Goal: Information Seeking & Learning: Learn about a topic

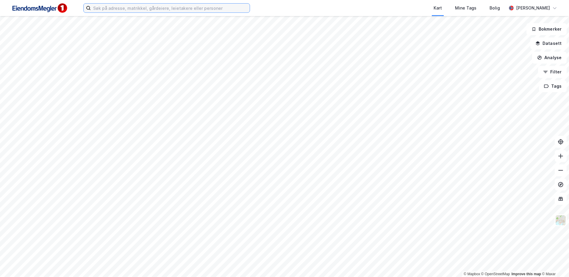
click at [158, 7] on input at bounding box center [170, 8] width 159 height 9
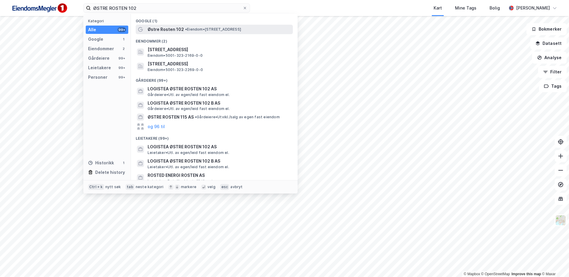
click at [154, 29] on span "Østre Rosten 102" at bounding box center [166, 29] width 36 height 7
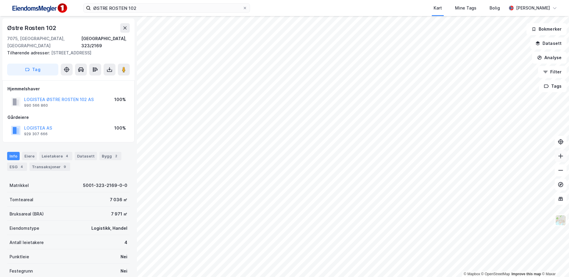
click at [557, 157] on button at bounding box center [561, 156] width 12 height 12
click at [558, 173] on icon at bounding box center [561, 171] width 6 height 6
click at [121, 67] on icon at bounding box center [124, 70] width 6 height 6
click at [555, 60] on button "Analyse" at bounding box center [549, 58] width 35 height 12
click at [481, 72] on div "Tegn område" at bounding box center [498, 70] width 52 height 5
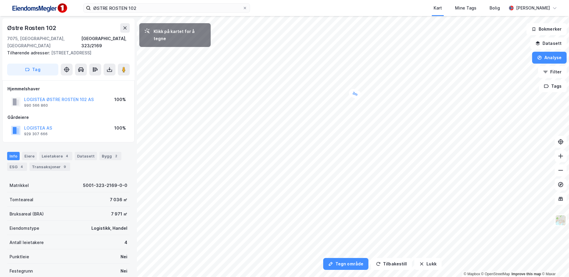
click at [351, 93] on div "3m" at bounding box center [355, 94] width 15 height 12
click at [314, 183] on div "2,6m" at bounding box center [311, 180] width 16 height 17
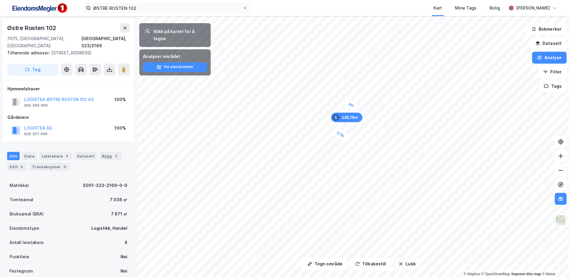
click at [405, 269] on button "Lukk" at bounding box center [406, 264] width 27 height 12
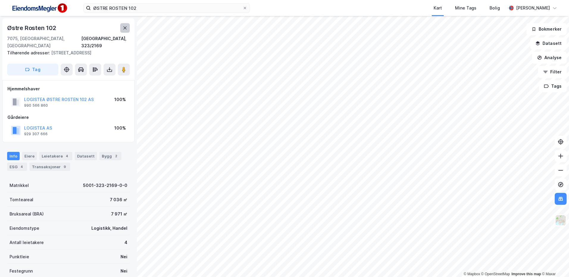
click at [125, 27] on icon at bounding box center [125, 28] width 5 height 5
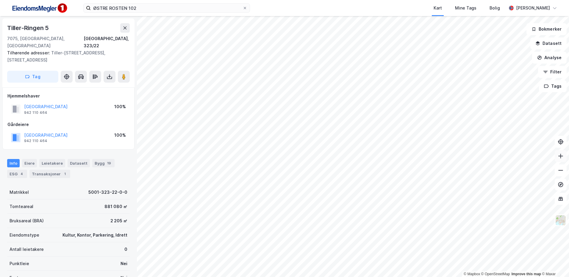
click at [559, 159] on button at bounding box center [561, 156] width 12 height 12
click at [563, 160] on button at bounding box center [561, 156] width 12 height 12
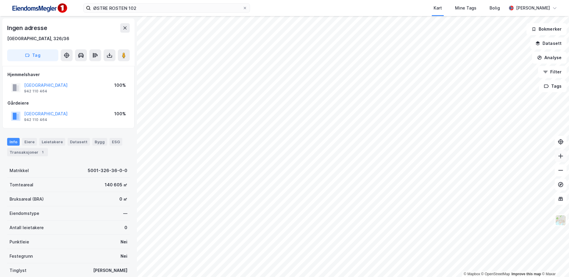
click at [562, 156] on icon at bounding box center [561, 156] width 6 height 6
click at [563, 162] on button at bounding box center [561, 156] width 12 height 12
click at [563, 173] on icon at bounding box center [561, 171] width 6 height 6
click at [394, 277] on html "ØSTRE ROSTEN 102 Kart Mine Tags Bolig [PERSON_NAME] © Mapbox © OpenStreetMap Im…" at bounding box center [284, 138] width 569 height 277
click at [560, 159] on button at bounding box center [561, 156] width 12 height 12
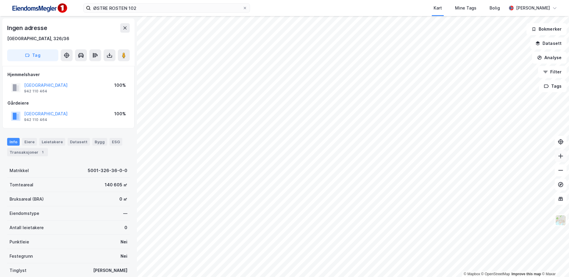
click at [564, 159] on button at bounding box center [561, 156] width 12 height 12
click at [560, 174] on button at bounding box center [561, 171] width 12 height 12
click at [560, 176] on button at bounding box center [561, 171] width 12 height 12
click at [558, 170] on icon at bounding box center [561, 171] width 6 height 6
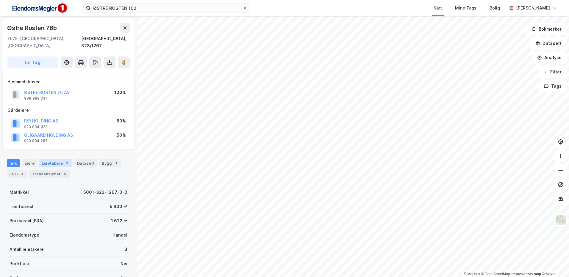
click at [53, 160] on div "Leietakere 3" at bounding box center [55, 163] width 33 height 8
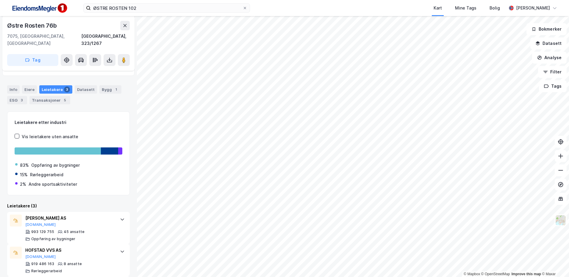
scroll to position [74, 0]
click at [563, 170] on button at bounding box center [561, 171] width 12 height 12
click at [558, 161] on button at bounding box center [561, 156] width 12 height 12
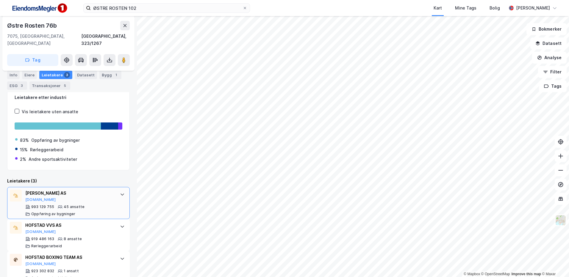
scroll to position [0, 0]
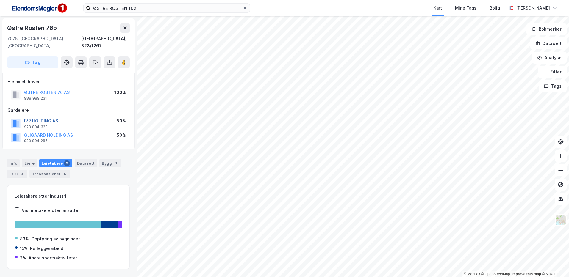
click at [0, 0] on button "IVR HOLDING AS" at bounding box center [0, 0] width 0 height 0
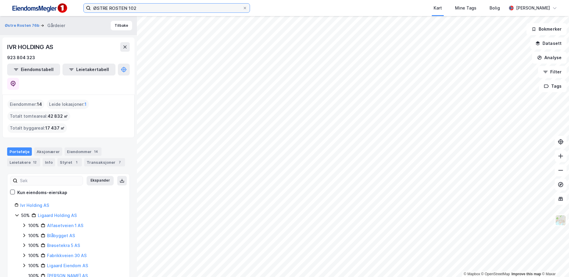
click at [169, 11] on input "ØSTRE ROSTEN 102" at bounding box center [167, 8] width 152 height 9
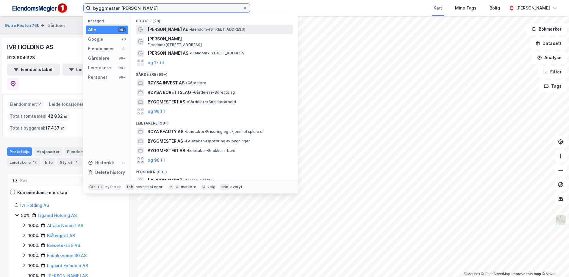
type input "byggmester [PERSON_NAME]"
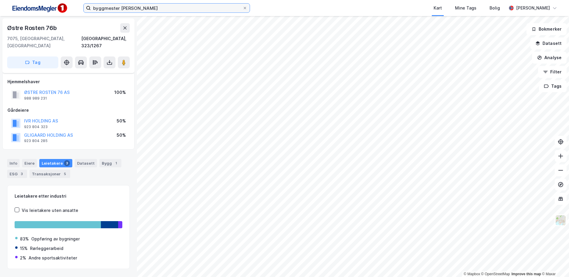
scroll to position [9, 0]
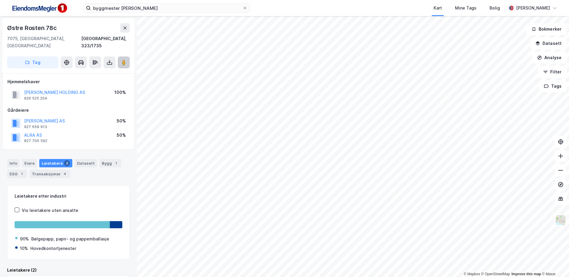
click at [121, 60] on icon at bounding box center [124, 63] width 6 height 6
click at [565, 176] on button at bounding box center [561, 171] width 12 height 12
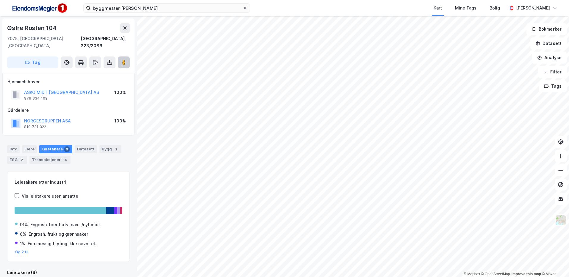
scroll to position [1, 0]
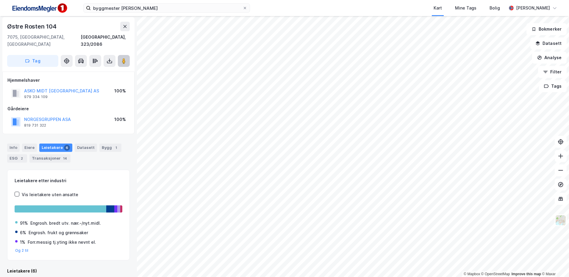
click at [121, 59] on button at bounding box center [124, 61] width 12 height 12
click at [544, 57] on button "Analyse" at bounding box center [549, 58] width 35 height 12
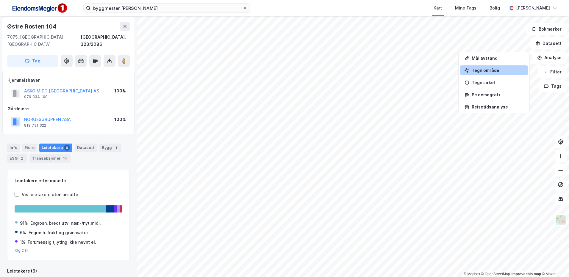
click at [474, 71] on div "Tegn område" at bounding box center [498, 70] width 52 height 5
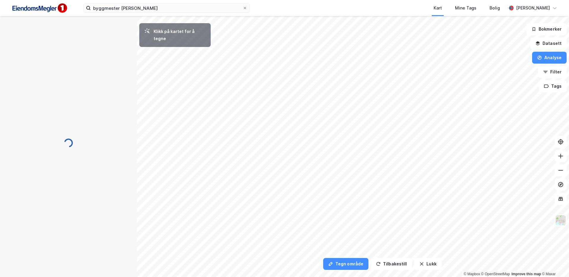
scroll to position [0, 0]
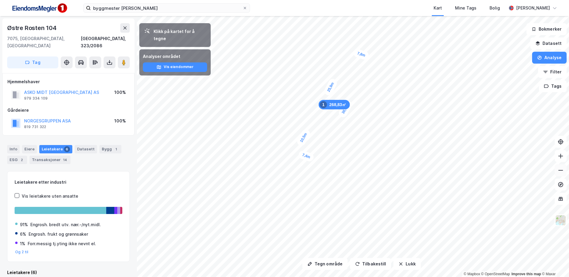
click at [563, 171] on icon at bounding box center [561, 171] width 6 height 6
click at [559, 170] on icon at bounding box center [560, 170] width 5 height 1
click at [559, 160] on button at bounding box center [561, 156] width 12 height 12
click at [558, 175] on button at bounding box center [561, 171] width 12 height 12
click at [398, 262] on icon "button" at bounding box center [400, 264] width 5 height 5
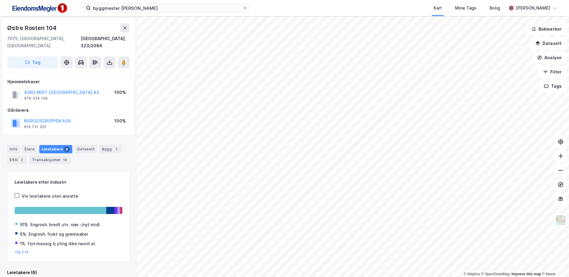
click at [228, 277] on html "byggmester [PERSON_NAME] Mine Tags Bolig [PERSON_NAME] © Mapbox © OpenStreetMap…" at bounding box center [284, 138] width 569 height 277
click at [258, 277] on html "byggmester [PERSON_NAME] Mine Tags Bolig [PERSON_NAME] © Mapbox © OpenStreetMap…" at bounding box center [284, 138] width 569 height 277
click at [286, 277] on html "byggmester [PERSON_NAME] Mine Tags Bolig [PERSON_NAME] © Mapbox © OpenStreetMap…" at bounding box center [284, 138] width 569 height 277
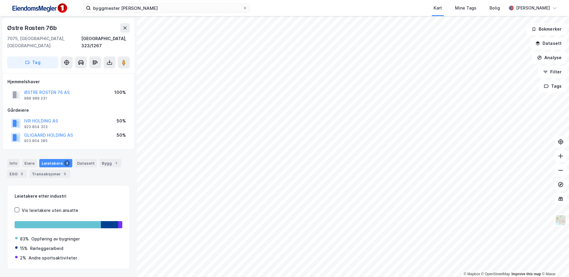
scroll to position [1, 0]
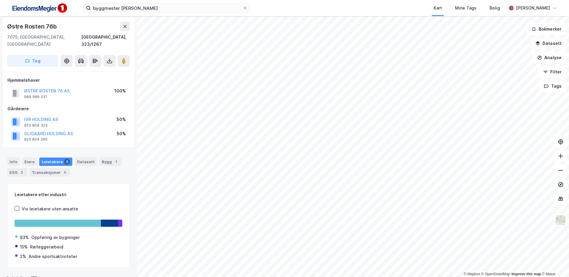
click at [556, 45] on button "Datasett" at bounding box center [548, 43] width 36 height 12
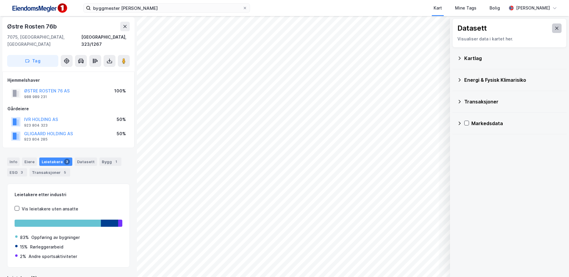
click at [552, 32] on button at bounding box center [557, 29] width 10 height 10
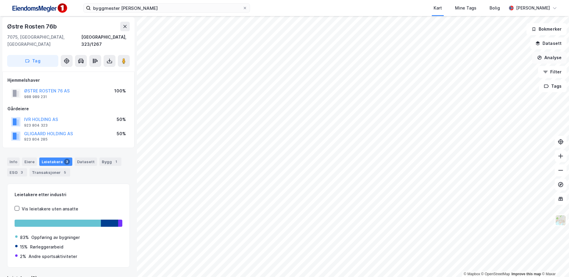
click at [552, 60] on button "Analyse" at bounding box center [549, 58] width 35 height 12
click at [492, 73] on div "Tegn område" at bounding box center [494, 70] width 68 height 10
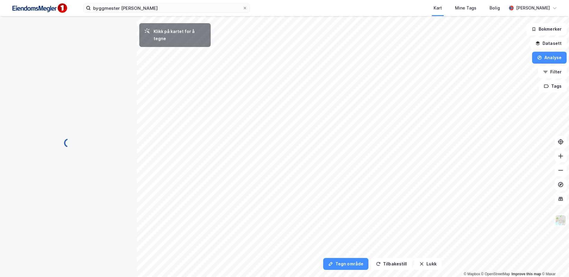
scroll to position [0, 0]
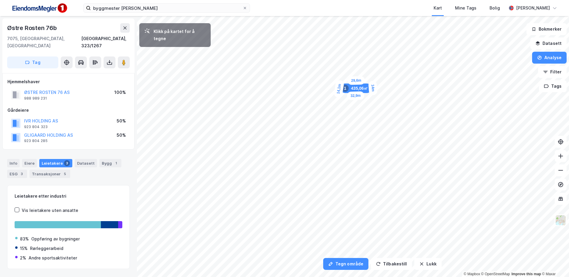
click at [338, 97] on div "14,1m" at bounding box center [339, 89] width 11 height 18
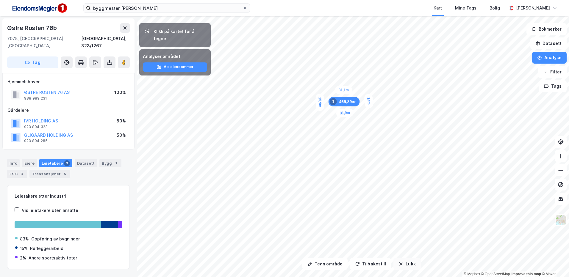
click at [399, 269] on button "Lukk" at bounding box center [406, 264] width 27 height 12
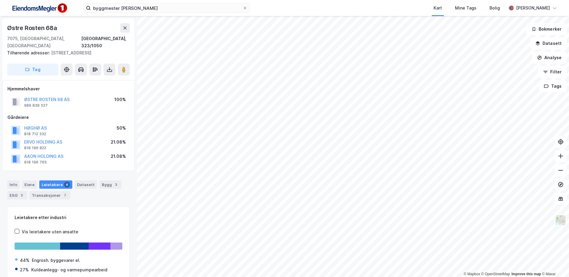
scroll to position [1, 0]
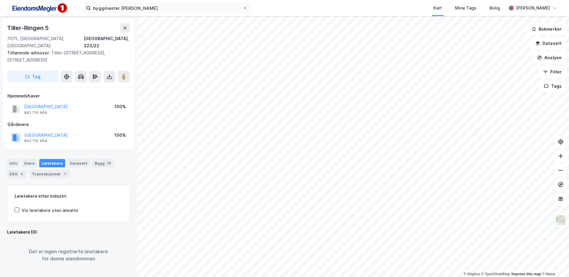
click at [219, 277] on html "byggmester [PERSON_NAME] Mine Tags Bolig [PERSON_NAME] © Mapbox © OpenStreetMap…" at bounding box center [284, 138] width 569 height 277
click at [564, 222] on img at bounding box center [560, 220] width 11 height 11
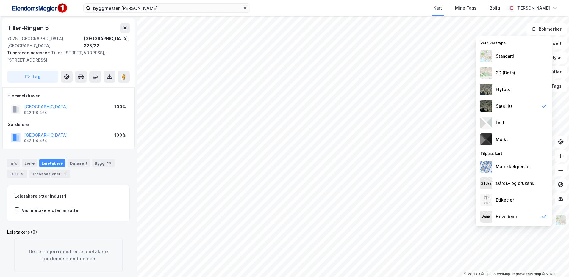
click at [564, 222] on img at bounding box center [560, 220] width 11 height 11
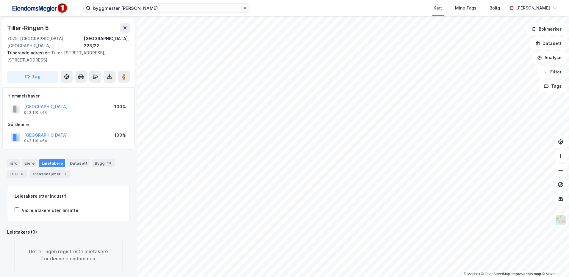
click at [564, 222] on img at bounding box center [560, 220] width 11 height 11
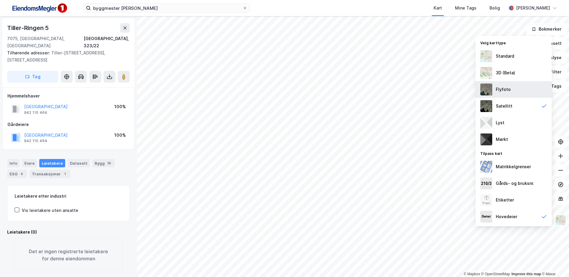
click at [517, 91] on div "Flyfoto" at bounding box center [513, 89] width 76 height 17
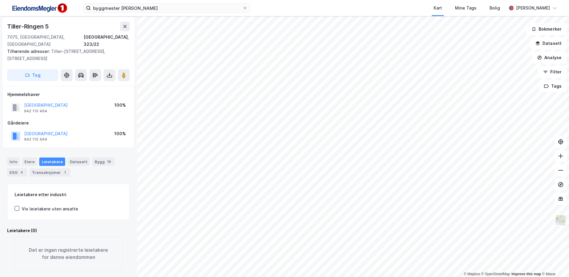
click at [559, 219] on img at bounding box center [560, 220] width 11 height 11
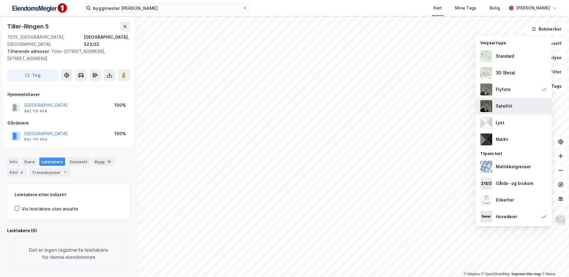
click at [509, 105] on div "Satellitt" at bounding box center [504, 106] width 17 height 7
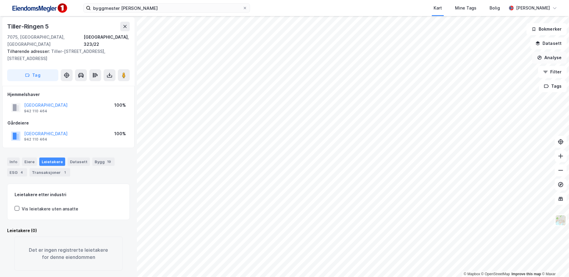
click at [549, 59] on button "Analyse" at bounding box center [549, 58] width 35 height 12
click at [500, 57] on div "Mål avstand" at bounding box center [498, 58] width 52 height 5
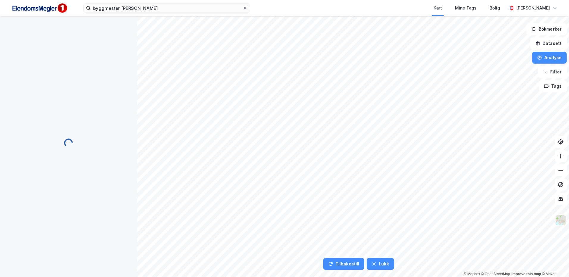
scroll to position [0, 0]
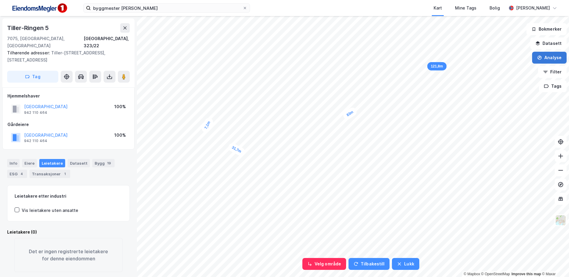
click at [542, 59] on icon "button" at bounding box center [540, 58] width 4 height 4
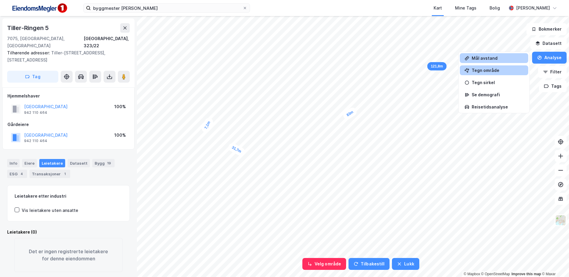
click at [485, 73] on div "Tegn område" at bounding box center [494, 70] width 68 height 10
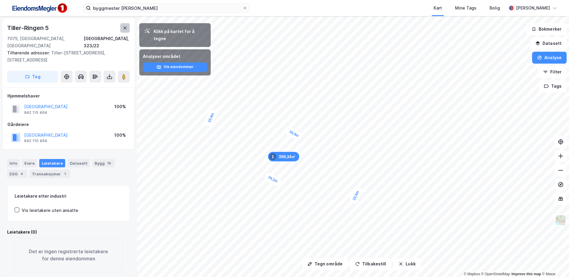
click at [126, 32] on button at bounding box center [125, 28] width 10 height 10
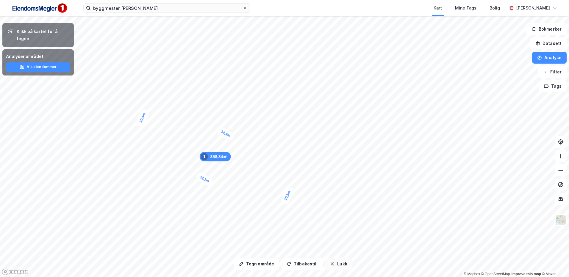
click at [345, 268] on button "Lukk" at bounding box center [338, 264] width 27 height 12
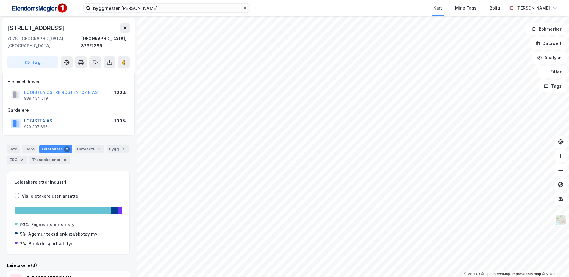
click at [0, 0] on button "LOGISTEA AS" at bounding box center [0, 0] width 0 height 0
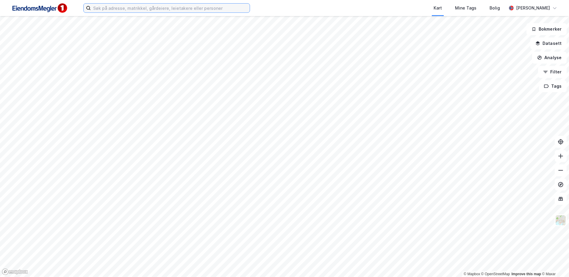
click at [152, 10] on input at bounding box center [170, 8] width 159 height 9
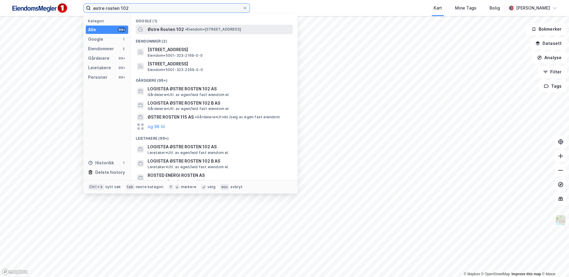
type input "østre rosten 102"
click at [171, 30] on span "Østre Rosten 102" at bounding box center [166, 29] width 36 height 7
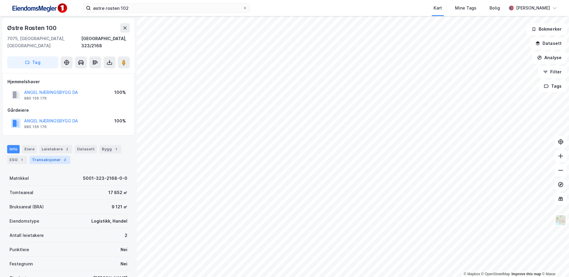
click at [49, 156] on div "Transaksjoner 2" at bounding box center [49, 160] width 41 height 8
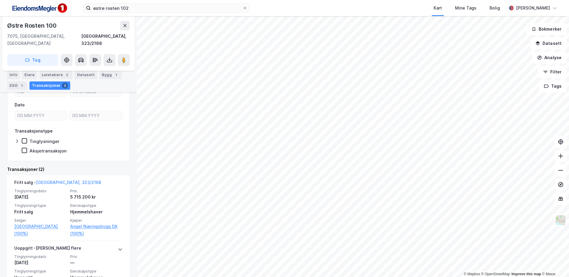
scroll to position [100, 0]
click at [43, 71] on div "Info Eiere Leietakere 2 Datasett Bygg 1 ESG 1 Transaksjoner 2" at bounding box center [68, 78] width 137 height 29
click at [45, 74] on div "Leietakere 2" at bounding box center [55, 75] width 33 height 8
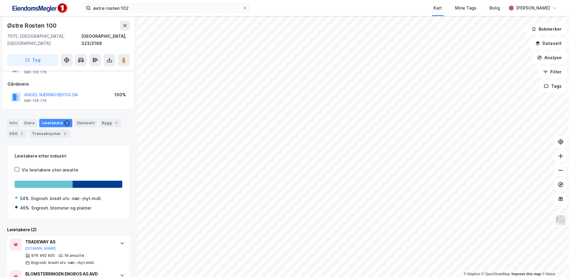
scroll to position [26, 0]
click at [561, 173] on icon at bounding box center [561, 171] width 6 height 6
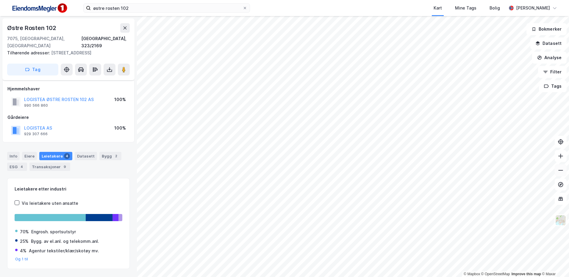
scroll to position [9, 0]
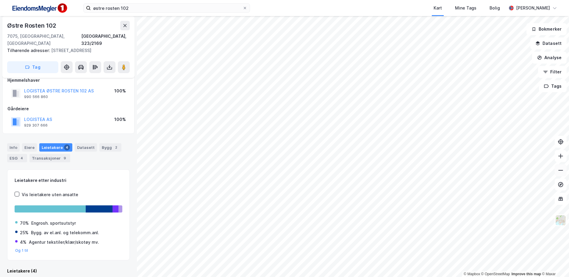
click at [562, 169] on icon at bounding box center [561, 171] width 6 height 6
click at [564, 156] on button at bounding box center [561, 156] width 12 height 12
click at [565, 155] on button at bounding box center [561, 156] width 12 height 12
click at [561, 169] on icon at bounding box center [561, 171] width 6 height 6
click at [563, 176] on button at bounding box center [561, 171] width 12 height 12
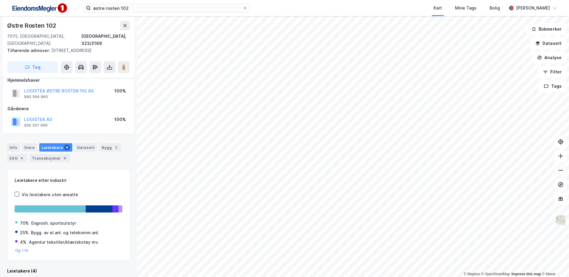
click at [564, 173] on button at bounding box center [561, 171] width 12 height 12
click at [558, 155] on icon at bounding box center [561, 156] width 6 height 6
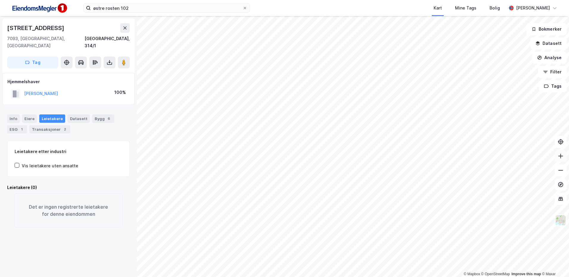
click at [562, 160] on button at bounding box center [561, 156] width 12 height 12
click at [556, 151] on button at bounding box center [561, 156] width 12 height 12
click at [563, 160] on button at bounding box center [561, 156] width 12 height 12
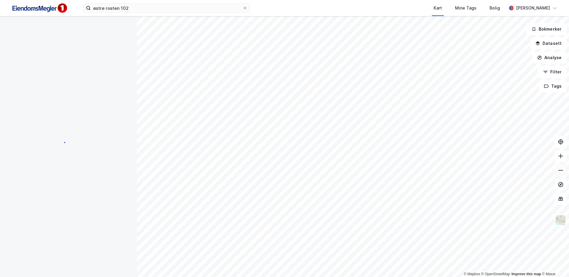
scroll to position [9, 0]
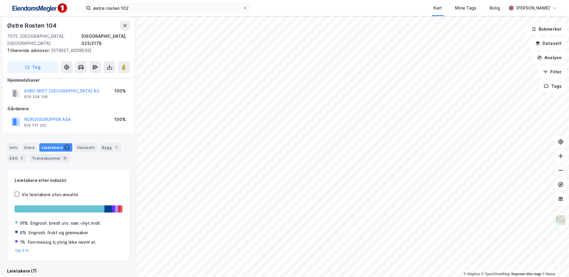
click at [558, 165] on button at bounding box center [561, 171] width 12 height 12
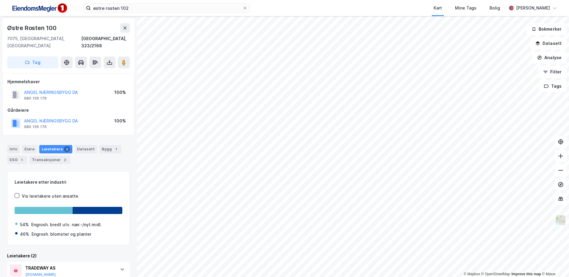
click at [250, 277] on html "østre rosten 102 Kart Mine Tags Bolig Fredrik Riseth © Mapbox © OpenStreetMap I…" at bounding box center [284, 138] width 569 height 277
click at [122, 60] on image at bounding box center [124, 63] width 4 height 6
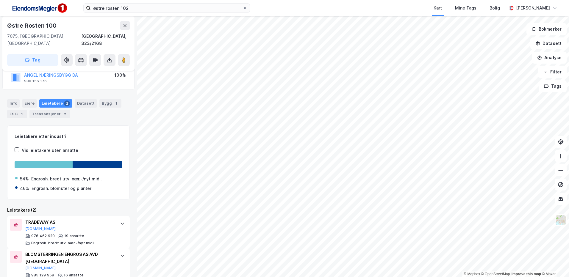
scroll to position [46, 0]
click at [123, 57] on image at bounding box center [124, 60] width 4 height 6
click at [558, 172] on icon at bounding box center [561, 171] width 6 height 6
click at [563, 173] on icon at bounding box center [561, 171] width 6 height 6
click at [560, 157] on icon at bounding box center [561, 156] width 6 height 6
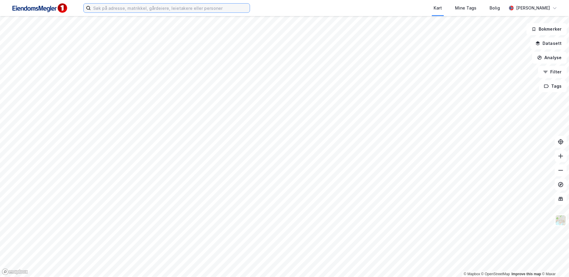
click at [176, 12] on input at bounding box center [170, 8] width 159 height 9
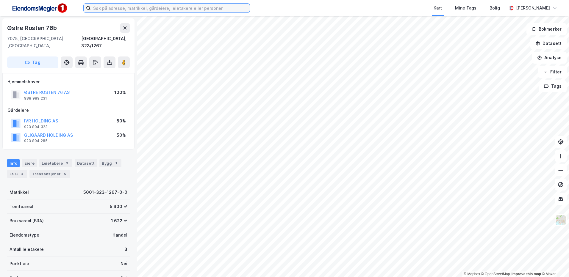
click at [182, 6] on input at bounding box center [170, 8] width 159 height 9
type input "R"
type input "L"
type input "ØSTRE ROSTEN 102"
